Goal: Information Seeking & Learning: Find specific fact

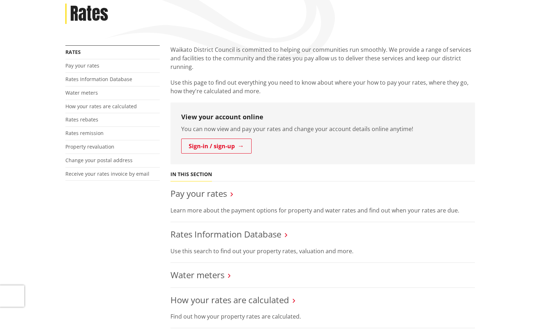
scroll to position [107, 0]
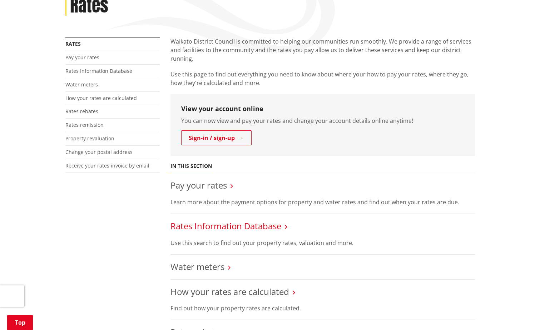
click at [226, 223] on link "Rates Information Database" at bounding box center [226, 226] width 111 height 12
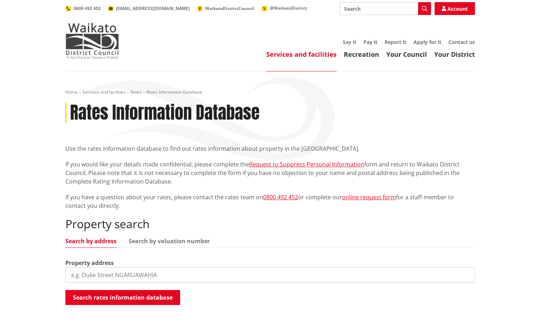
click at [119, 272] on input "search" at bounding box center [270, 276] width 410 height 16
paste input "[STREET_ADDRESS]"
type input "[STREET_ADDRESS]"
click at [129, 298] on button "Search rates information database" at bounding box center [122, 297] width 115 height 15
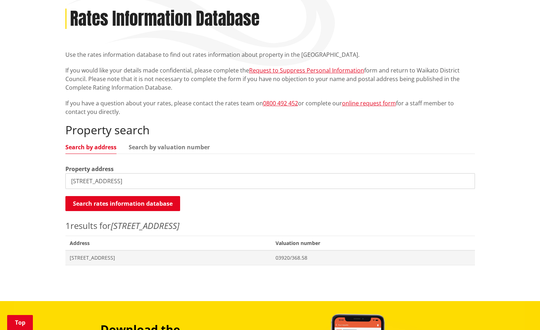
scroll to position [107, 0]
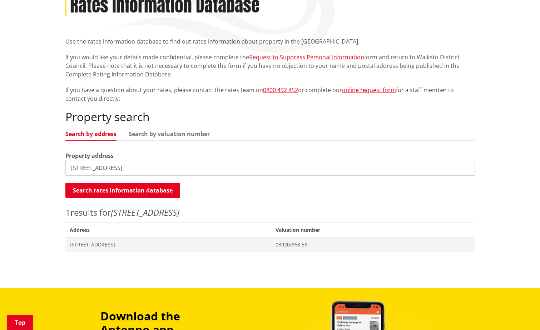
drag, startPoint x: 106, startPoint y: 245, endPoint x: 182, endPoint y: 235, distance: 77.1
click at [106, 244] on span "[STREET_ADDRESS]" at bounding box center [169, 244] width 198 height 7
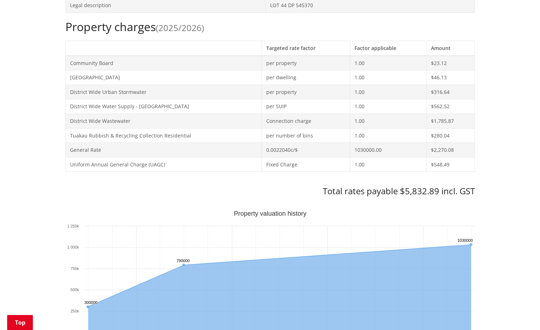
scroll to position [358, 0]
